Goal: Task Accomplishment & Management: Use online tool/utility

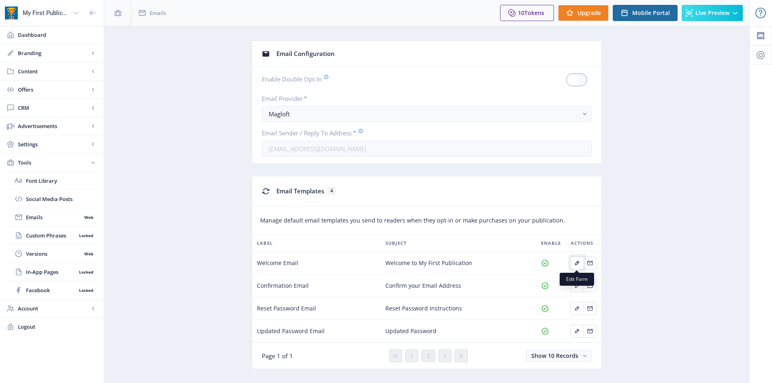
click at [577, 263] on icon "Edit page" at bounding box center [577, 263] width 6 height 6
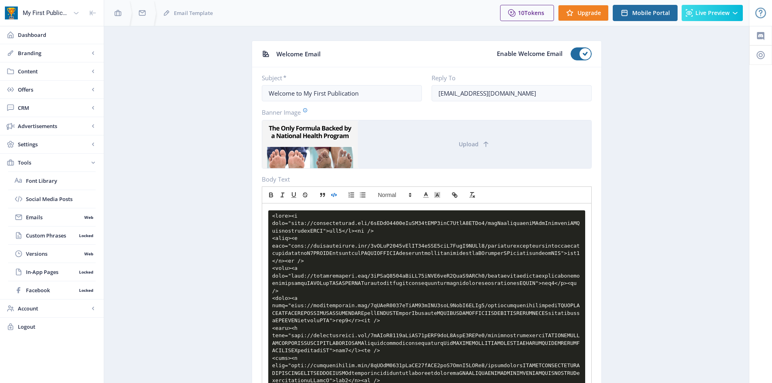
click at [333, 194] on icon "button" at bounding box center [333, 194] width 7 height 7
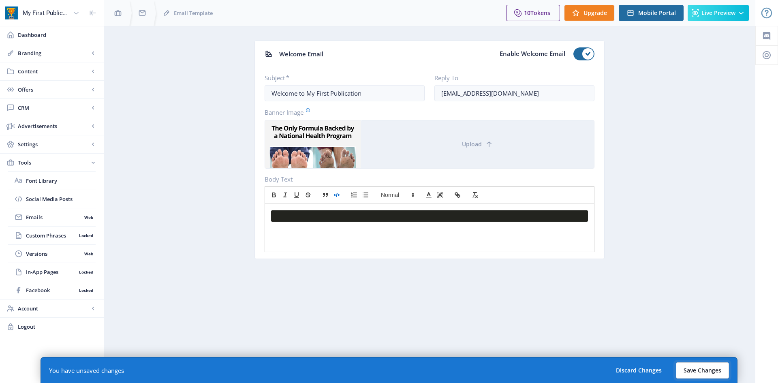
click at [696, 366] on button "Save Changes" at bounding box center [702, 370] width 53 height 16
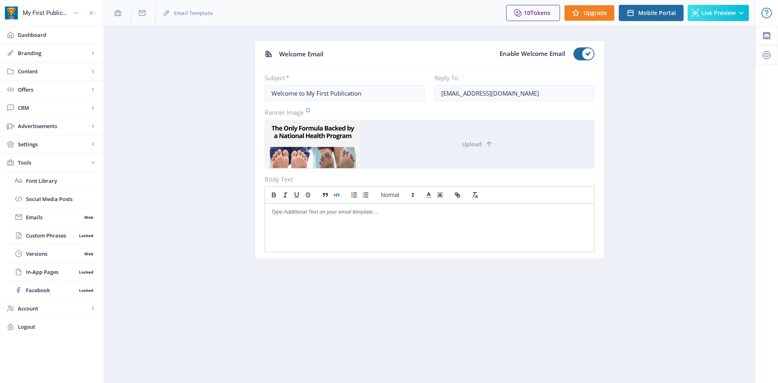
click at [338, 196] on icon "button" at bounding box center [336, 194] width 7 height 7
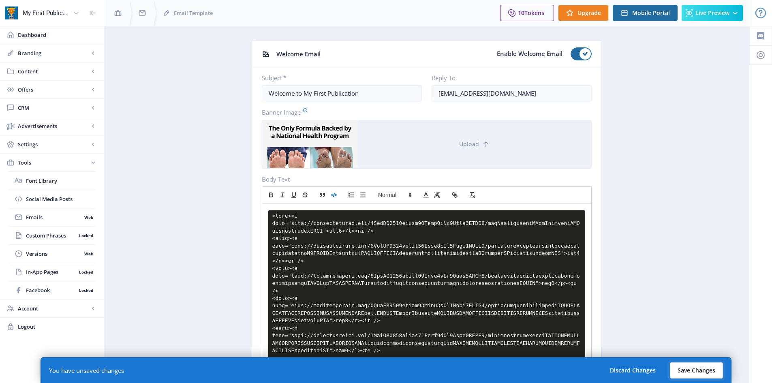
click at [698, 373] on button "Save Changes" at bounding box center [696, 370] width 53 height 16
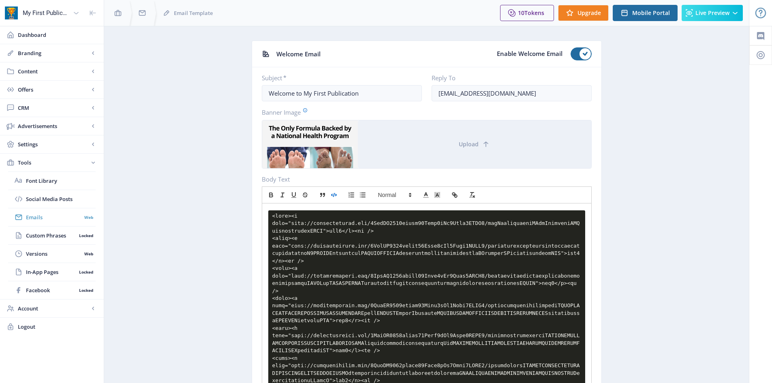
click at [39, 217] on span "Emails" at bounding box center [54, 217] width 56 height 8
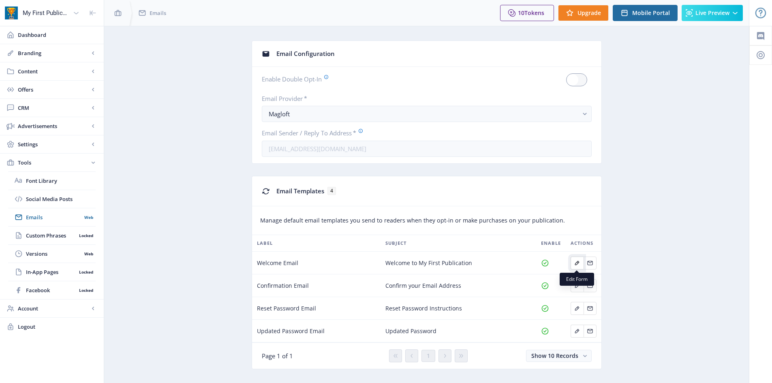
click at [578, 266] on icon "Edit page" at bounding box center [577, 263] width 6 height 6
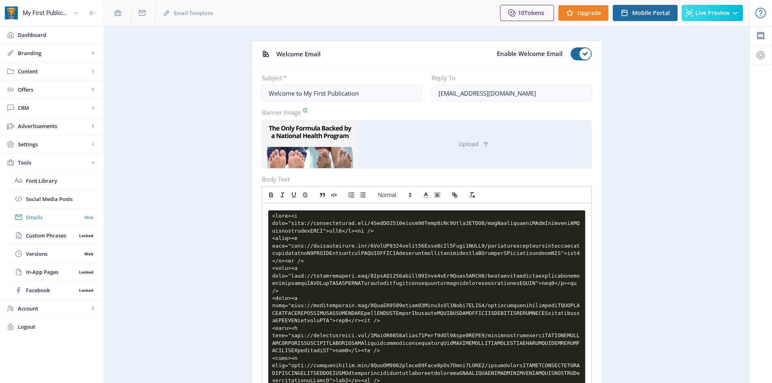
click at [45, 218] on span "Emails" at bounding box center [54, 217] width 56 height 8
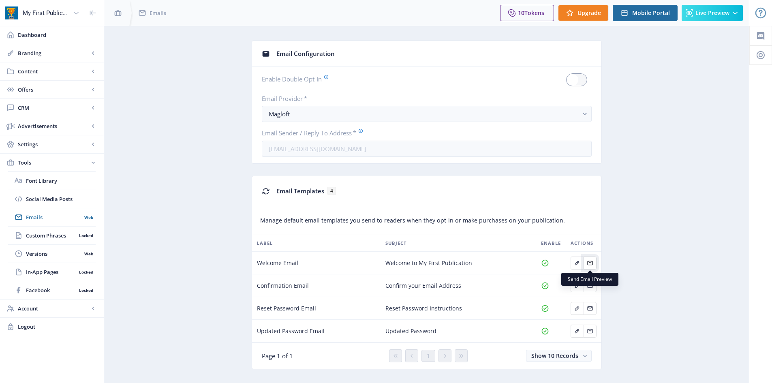
click at [591, 261] on icon "Edit page" at bounding box center [590, 263] width 6 height 6
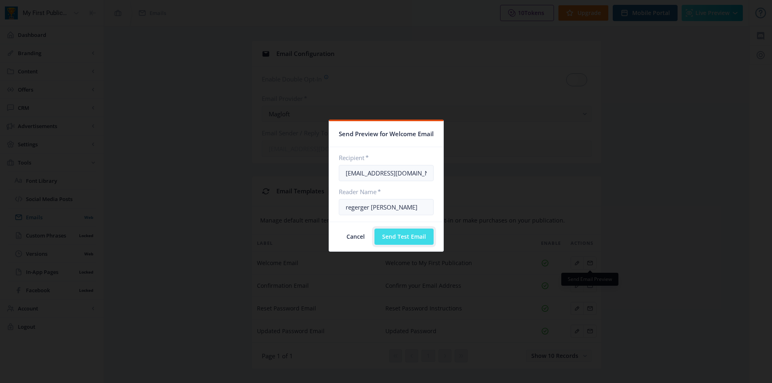
click at [398, 237] on button "Send Test Email" at bounding box center [404, 237] width 59 height 16
